Goal: Information Seeking & Learning: Find specific fact

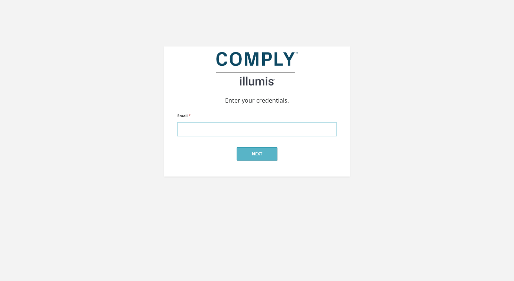
type input "kristen@silverstreetstrategies.com"
click input "submit" at bounding box center [0, 0] width 0 height 0
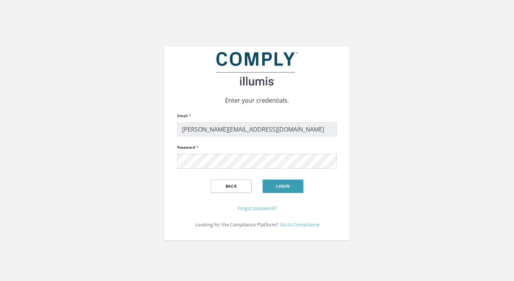
click at [293, 188] on button "Login" at bounding box center [283, 185] width 41 height 13
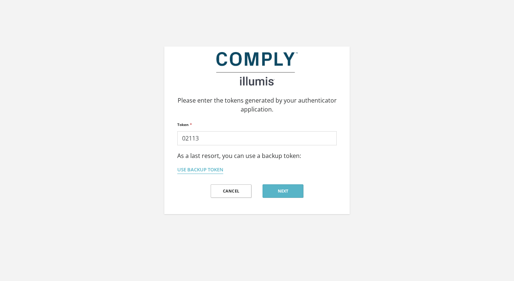
type input "021137"
click input "submit" at bounding box center [0, 0] width 0 height 0
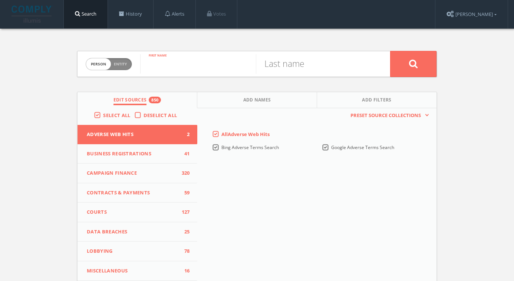
click at [173, 67] on input "text" at bounding box center [198, 63] width 116 height 19
type input "Tracy"
click at [281, 66] on input "text" at bounding box center [314, 63] width 116 height 19
type input "Gilchrist"
click at [414, 63] on button at bounding box center [414, 64] width 46 height 26
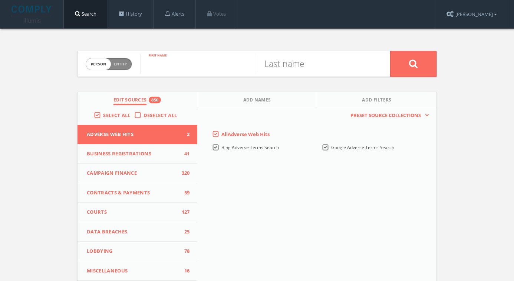
click at [160, 63] on input "text" at bounding box center [198, 63] width 116 height 19
type input "[PERSON_NAME]"
click at [414, 63] on button at bounding box center [414, 64] width 46 height 26
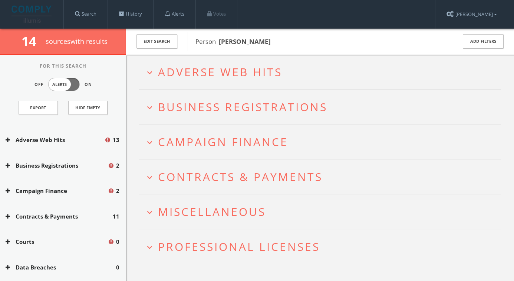
click at [212, 137] on span "Campaign Finance" at bounding box center [223, 141] width 130 height 15
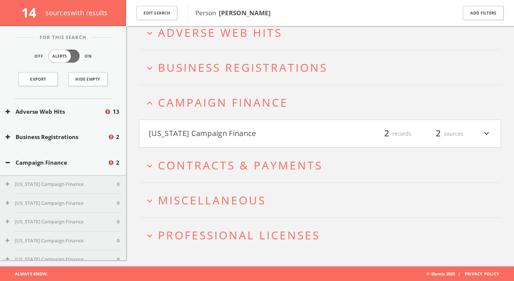
click at [206, 134] on button "[US_STATE] Campaign Finance" at bounding box center [234, 133] width 171 height 13
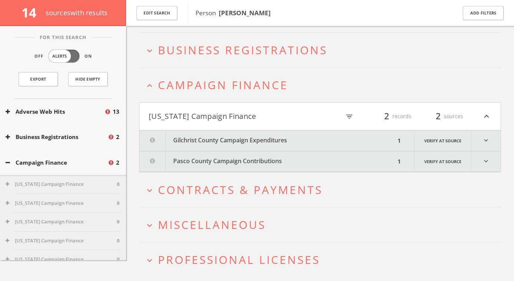
scroll to position [82, 0]
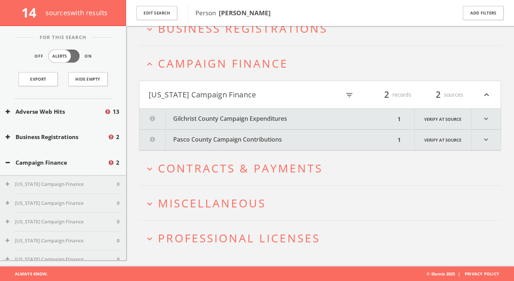
click at [231, 165] on span "Contracts & Payments" at bounding box center [240, 167] width 165 height 15
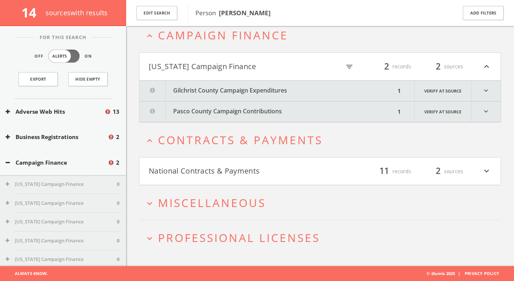
click at [222, 165] on button "National Contracts & Payments" at bounding box center [234, 171] width 171 height 13
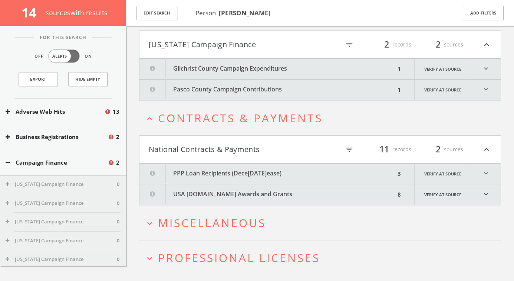
scroll to position [152, 0]
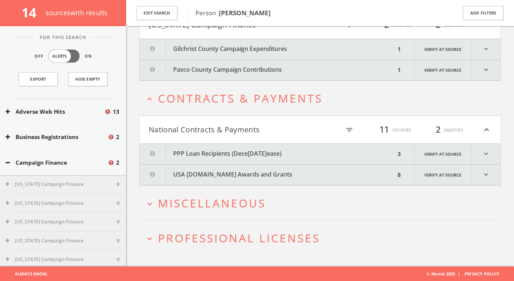
click at [259, 156] on button "PPP Loan Recipients (Dece[DATE]ease)" at bounding box center [268, 154] width 256 height 20
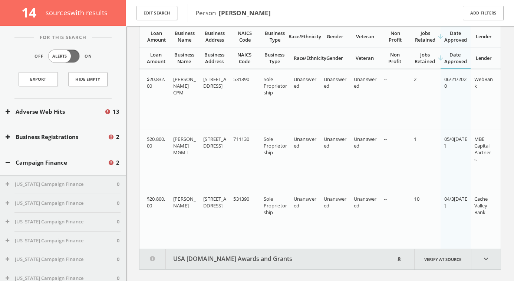
scroll to position [331, 0]
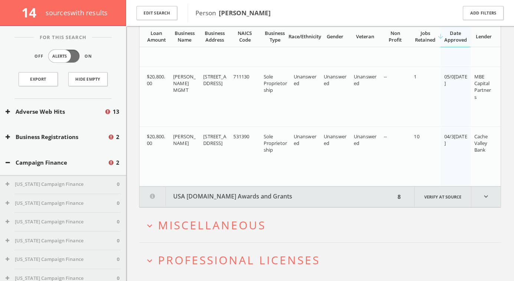
click at [255, 193] on button "USA [DOMAIN_NAME] Awards and Grants" at bounding box center [268, 196] width 256 height 20
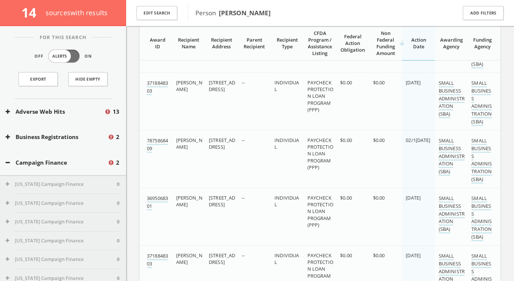
scroll to position [726, 0]
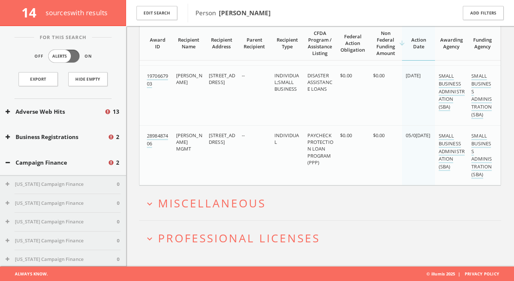
click at [251, 202] on span "Miscellaneous" at bounding box center [212, 202] width 108 height 15
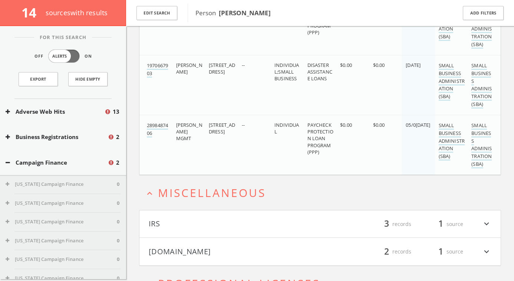
scroll to position [911, 0]
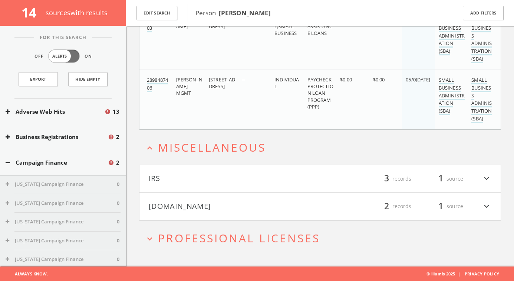
click at [259, 182] on button "IRS" at bounding box center [234, 178] width 171 height 13
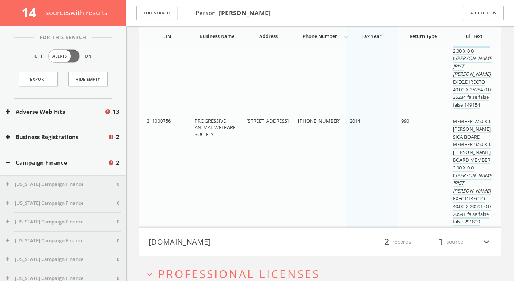
scroll to position [1295, 0]
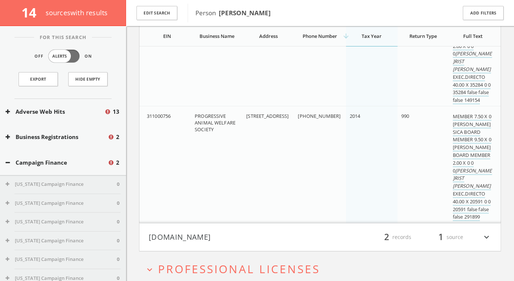
click at [239, 236] on button "[DOMAIN_NAME]" at bounding box center [234, 237] width 171 height 13
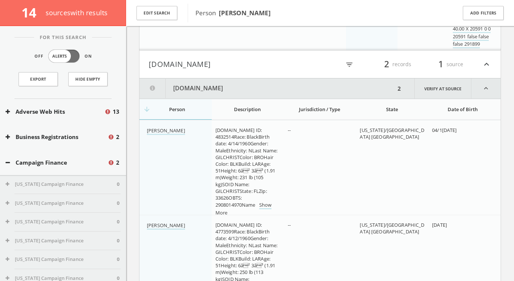
scroll to position [1520, 0]
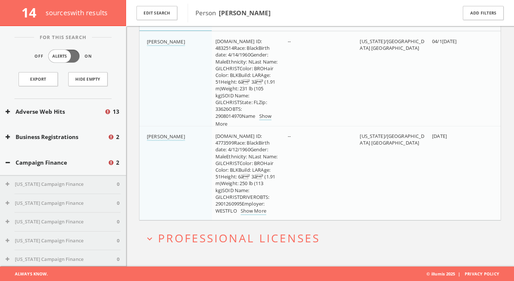
click at [233, 241] on span "Professional Licenses" at bounding box center [239, 237] width 162 height 15
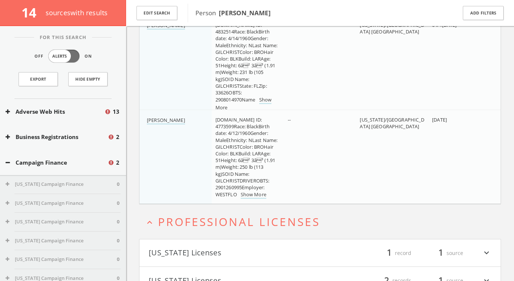
scroll to position [1667, 0]
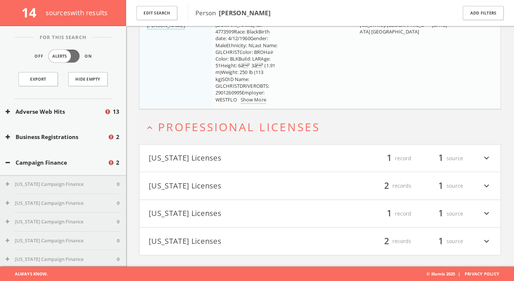
click at [210, 155] on button "[US_STATE] Licenses" at bounding box center [234, 158] width 171 height 13
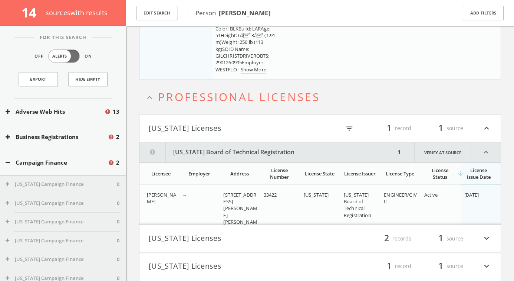
scroll to position [1750, 0]
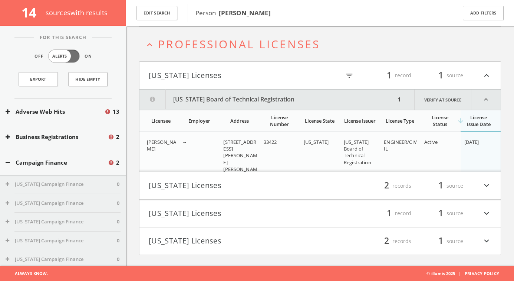
click at [230, 187] on button "[US_STATE] Licenses" at bounding box center [234, 185] width 171 height 13
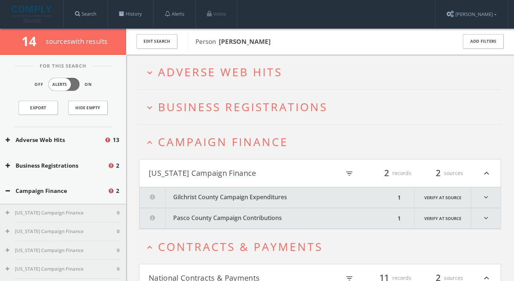
scroll to position [0, 0]
click at [218, 107] on span "Business Registrations" at bounding box center [243, 106] width 170 height 15
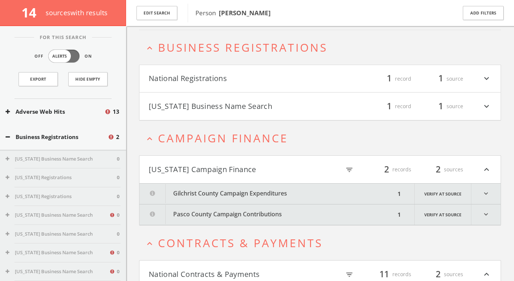
click at [197, 77] on button "National Registrations" at bounding box center [234, 78] width 171 height 13
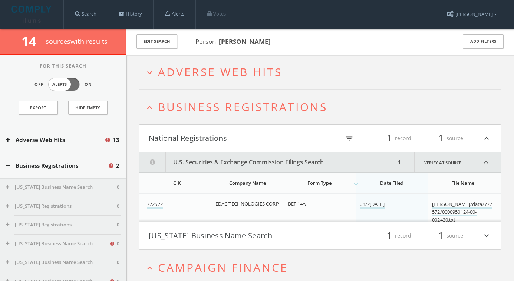
click at [232, 71] on span "Adverse Web Hits" at bounding box center [220, 71] width 124 height 15
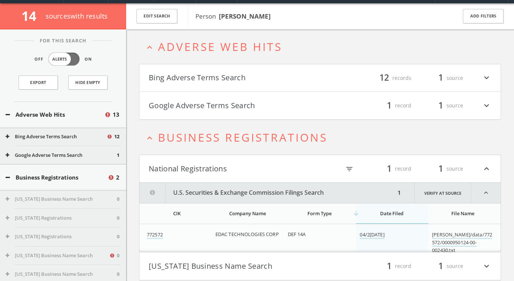
scroll to position [28, 0]
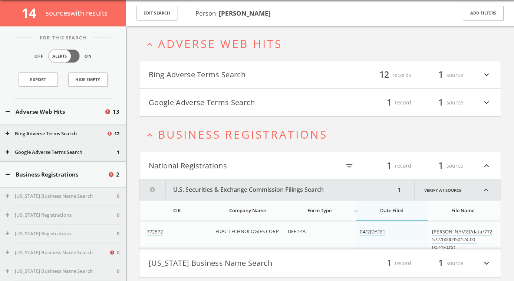
click at [228, 78] on button "Bing Adverse Terms Search" at bounding box center [234, 75] width 171 height 13
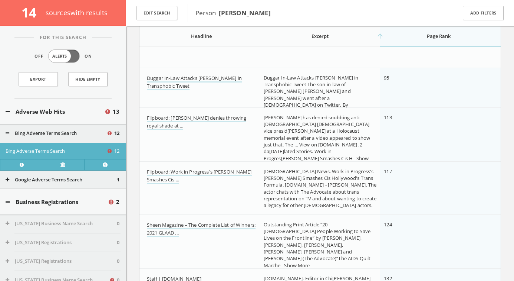
scroll to position [575, 0]
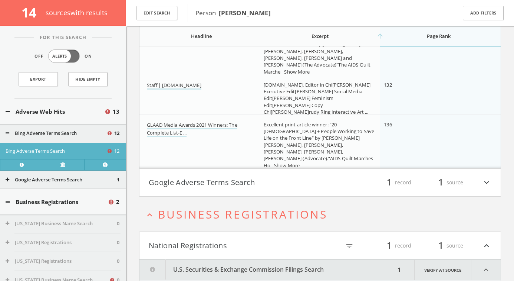
click at [264, 183] on button "Google Adverse Terms Search" at bounding box center [234, 182] width 171 height 13
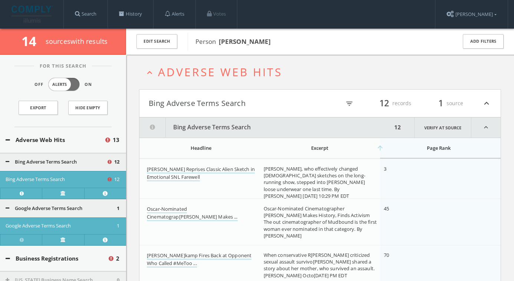
scroll to position [0, 0]
click at [195, 65] on span "Adverse Web Hits" at bounding box center [220, 71] width 124 height 15
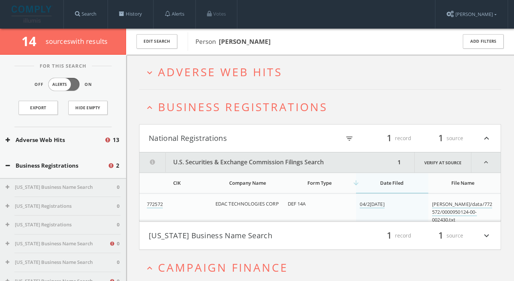
click at [195, 105] on span "Business Registrations" at bounding box center [243, 106] width 170 height 15
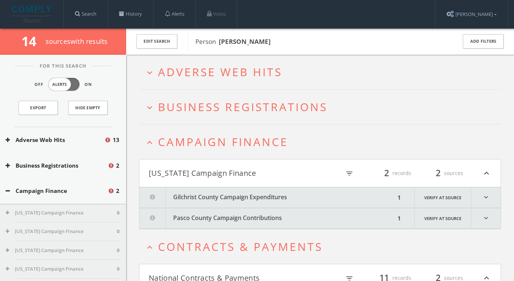
click at [197, 151] on h2 "expand_less Campaign Finance" at bounding box center [320, 141] width 362 height 35
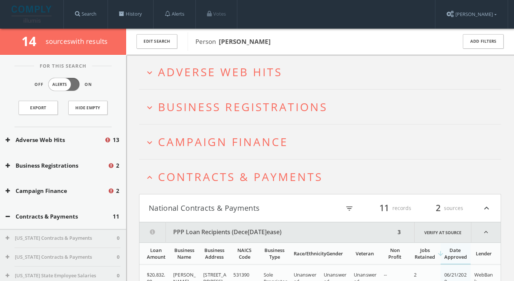
click at [199, 176] on span "Contracts & Payments" at bounding box center [240, 176] width 165 height 15
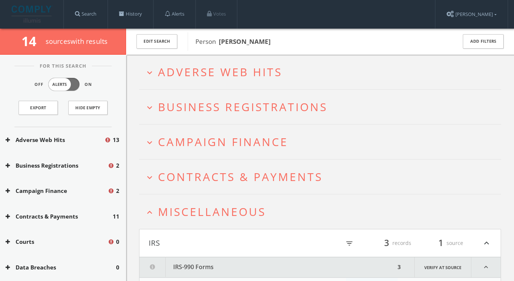
scroll to position [20, 0]
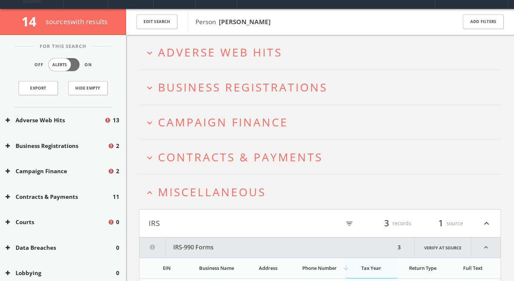
click at [199, 196] on span "Miscellaneous" at bounding box center [212, 191] width 108 height 15
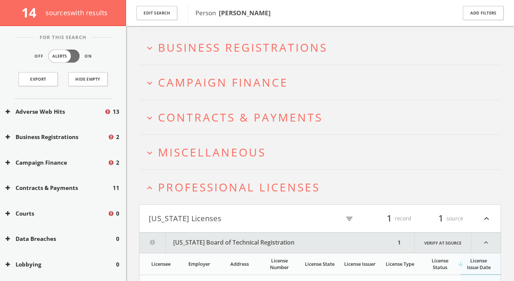
click at [194, 190] on span "Professional Licenses" at bounding box center [239, 186] width 162 height 15
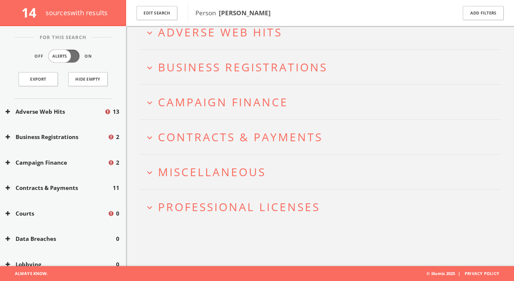
scroll to position [43, 0]
